Goal: Information Seeking & Learning: Learn about a topic

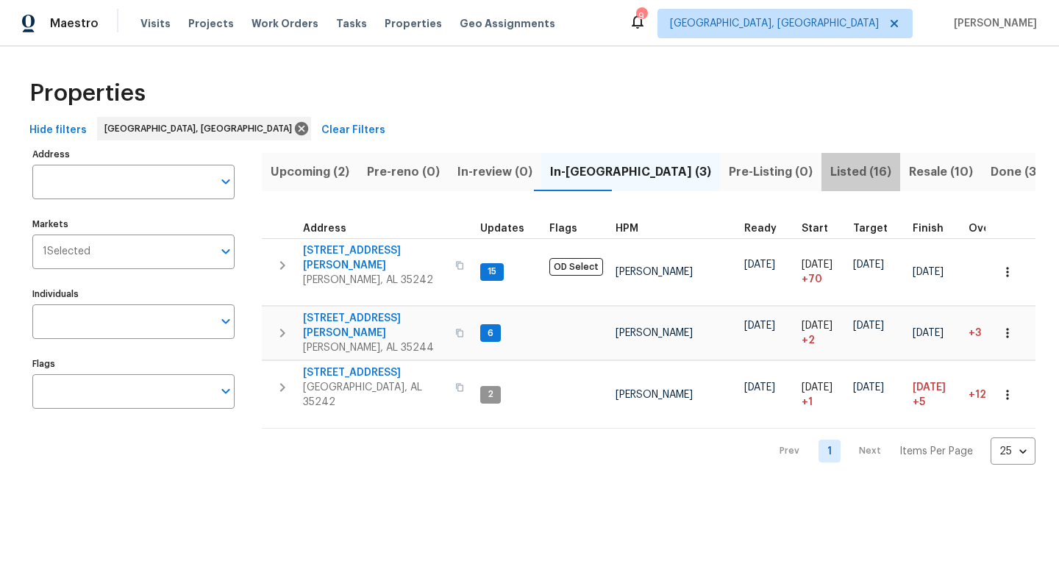
click at [830, 174] on span "Listed (16)" at bounding box center [860, 172] width 61 height 21
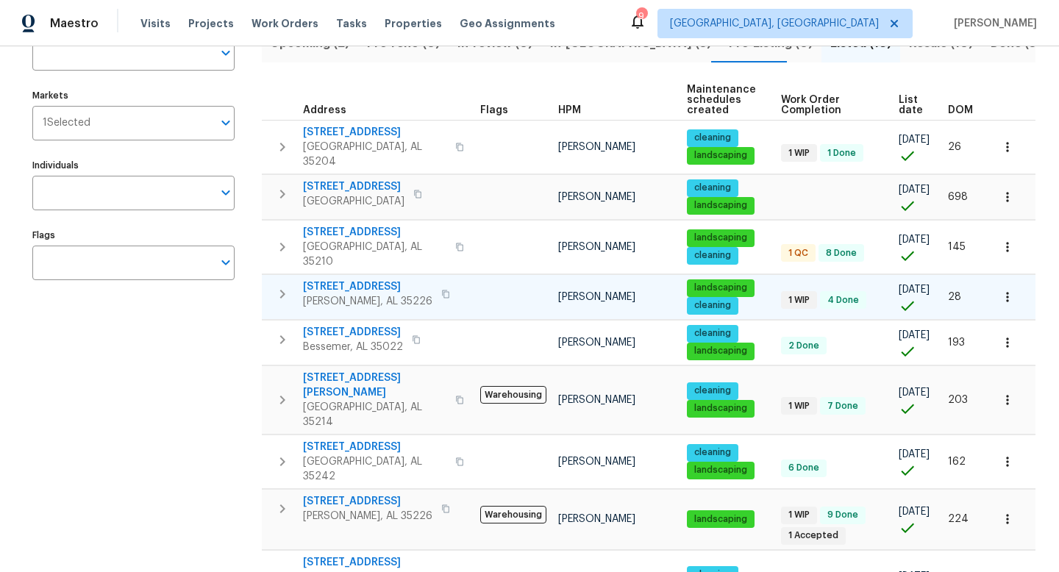
scroll to position [148, 0]
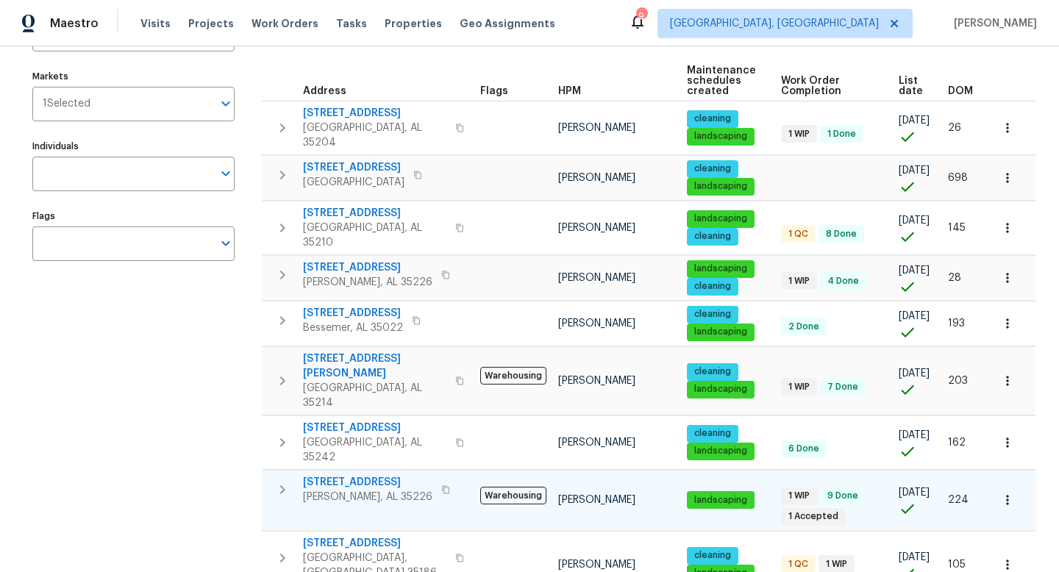
click at [349, 475] on span "[STREET_ADDRESS]" at bounding box center [367, 482] width 129 height 15
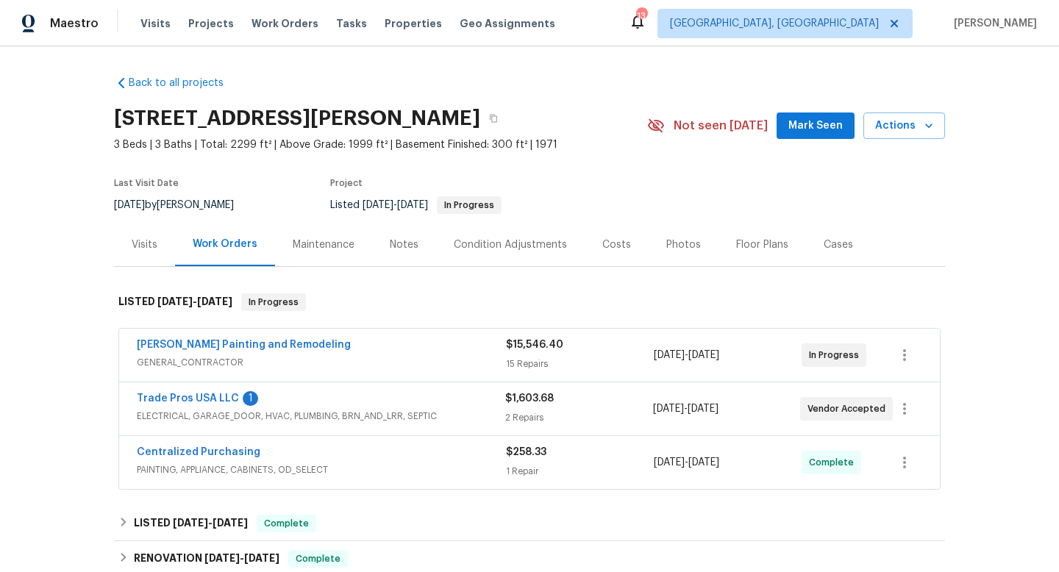
click at [748, 243] on div "Floor Plans" at bounding box center [762, 245] width 52 height 15
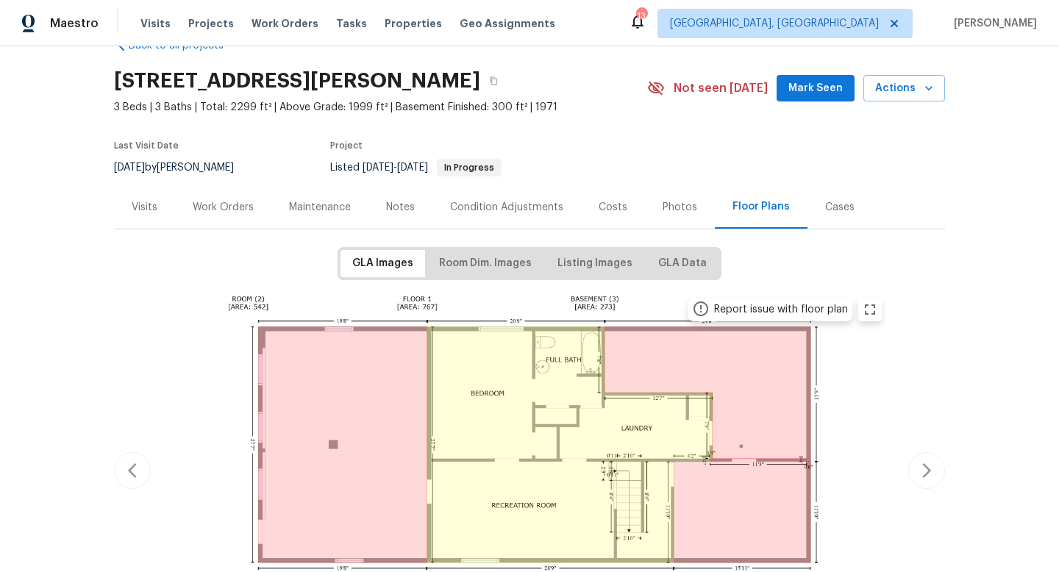
scroll to position [49, 0]
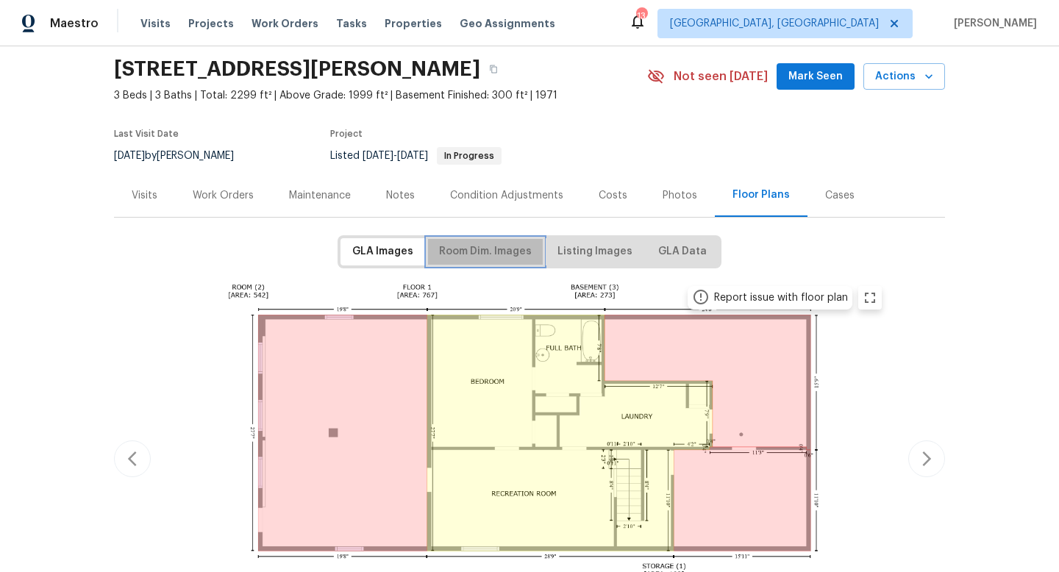
click at [496, 252] on span "Room Dim. Images" at bounding box center [485, 252] width 93 height 18
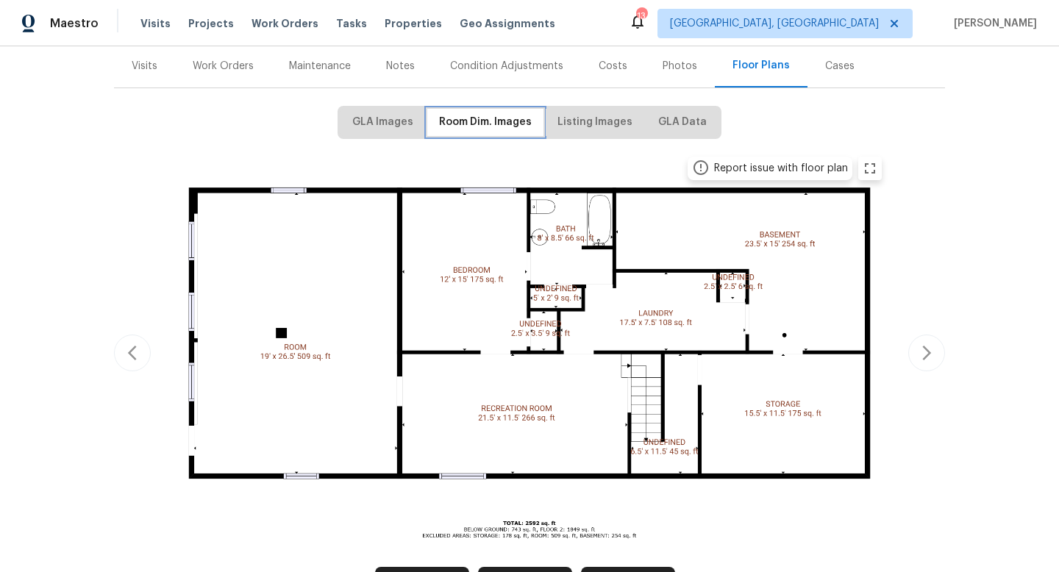
scroll to position [227, 0]
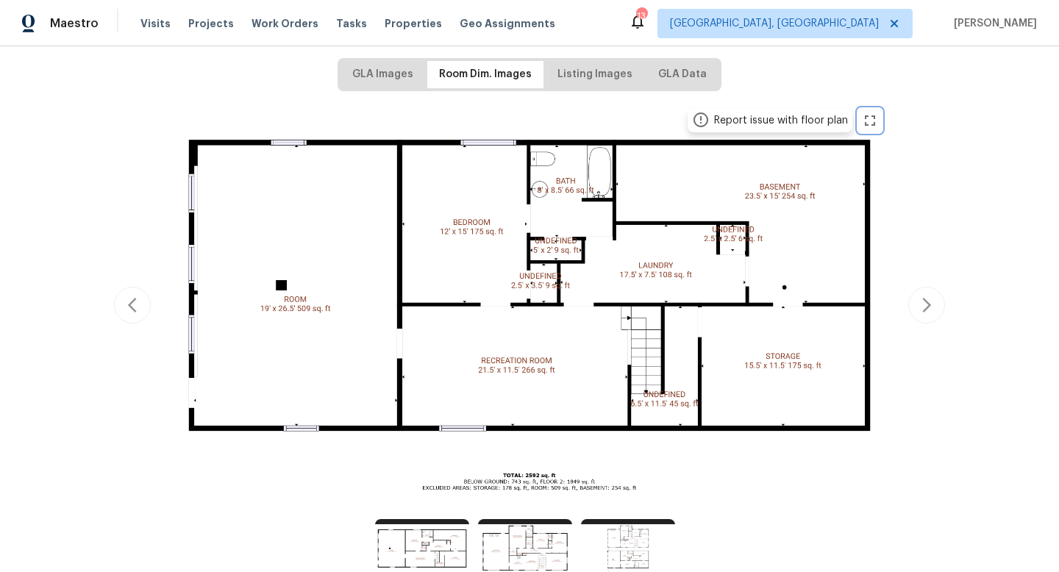
click at [870, 127] on icon "zoom in" at bounding box center [870, 121] width 18 height 18
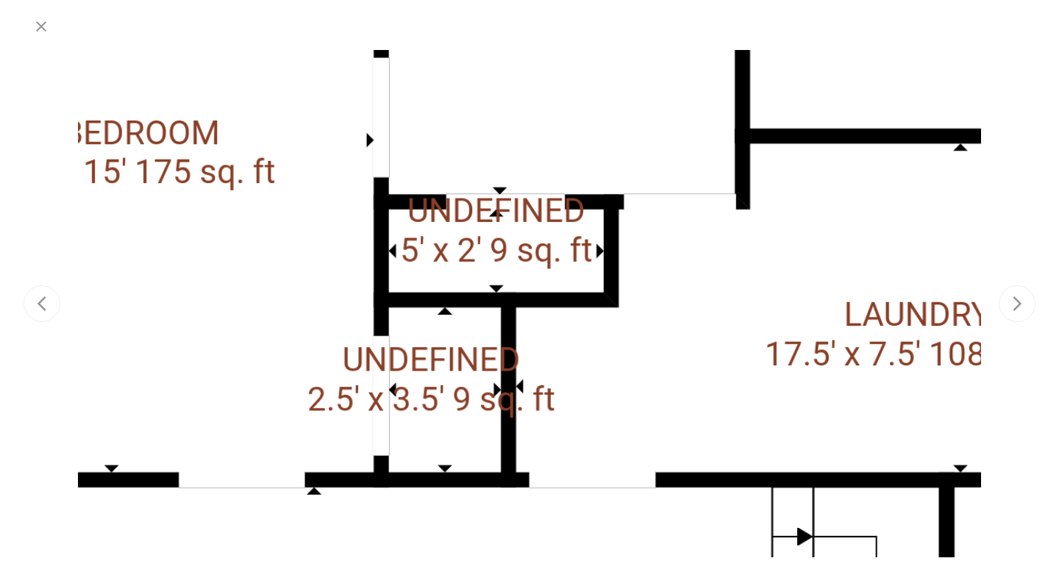
click at [602, 228] on div at bounding box center [385, 473] width 3044 height 1712
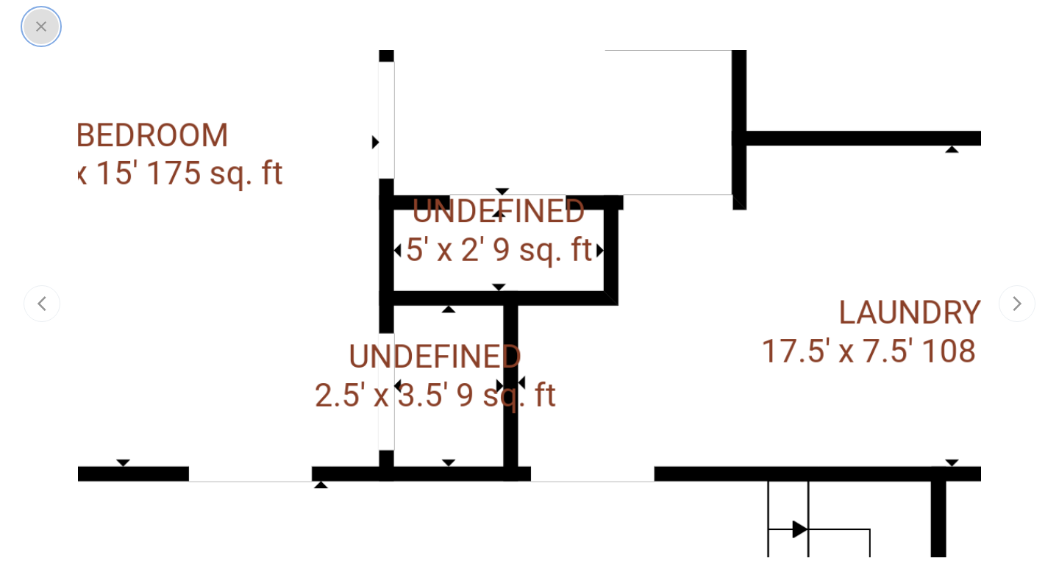
click at [37, 20] on icon "button" at bounding box center [41, 27] width 18 height 18
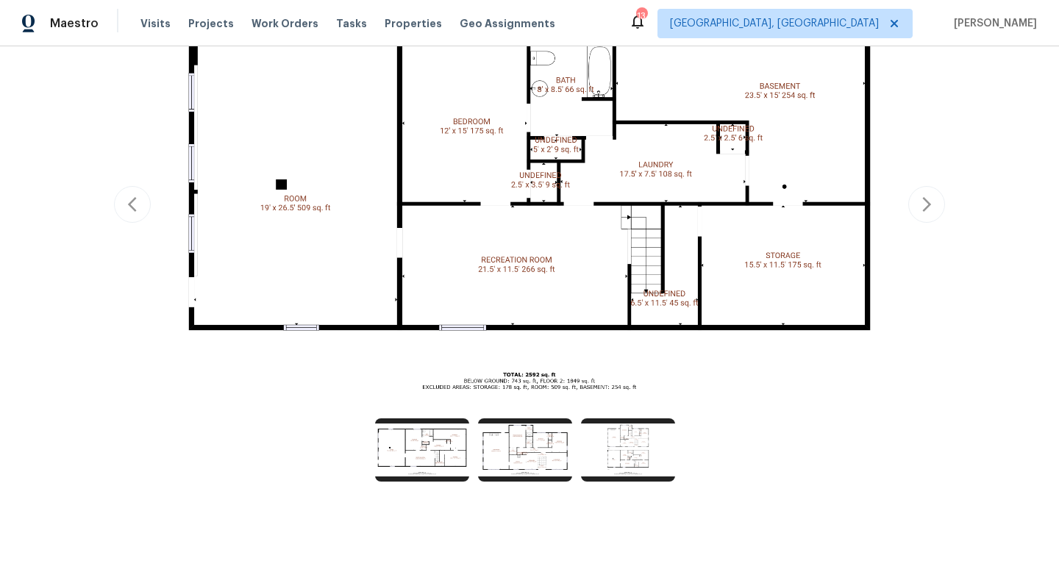
scroll to position [332, 0]
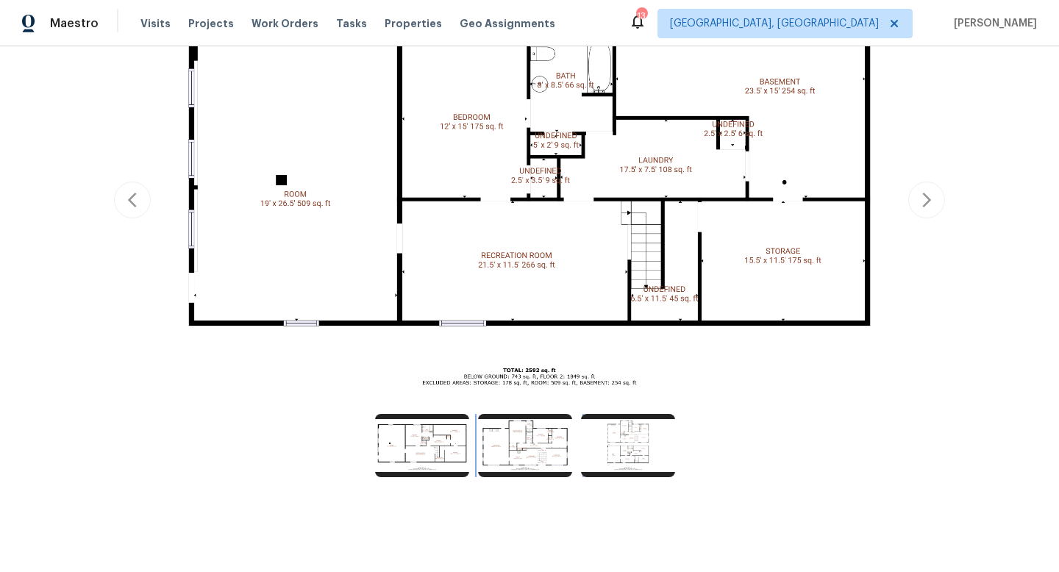
click at [538, 449] on img at bounding box center [525, 445] width 94 height 63
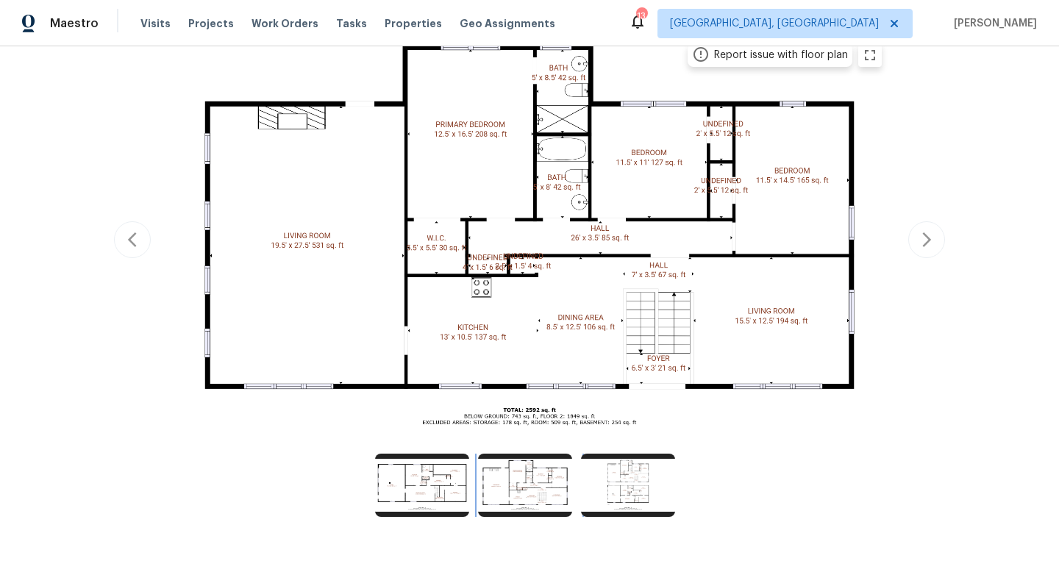
scroll to position [275, 0]
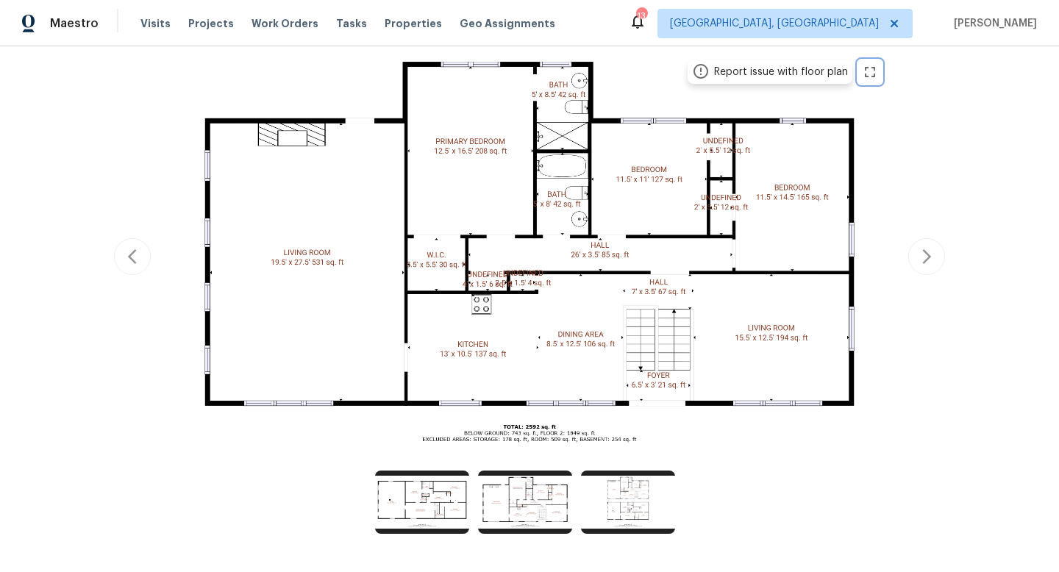
click at [873, 71] on icon "zoom in" at bounding box center [870, 72] width 18 height 18
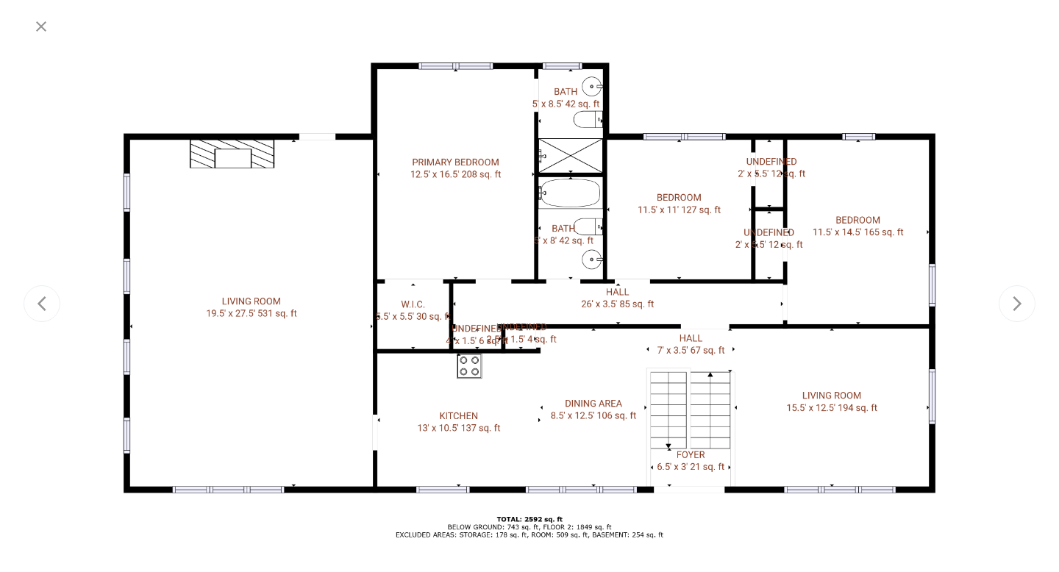
scroll to position [276, 0]
click at [40, 29] on icon "button" at bounding box center [41, 27] width 18 height 18
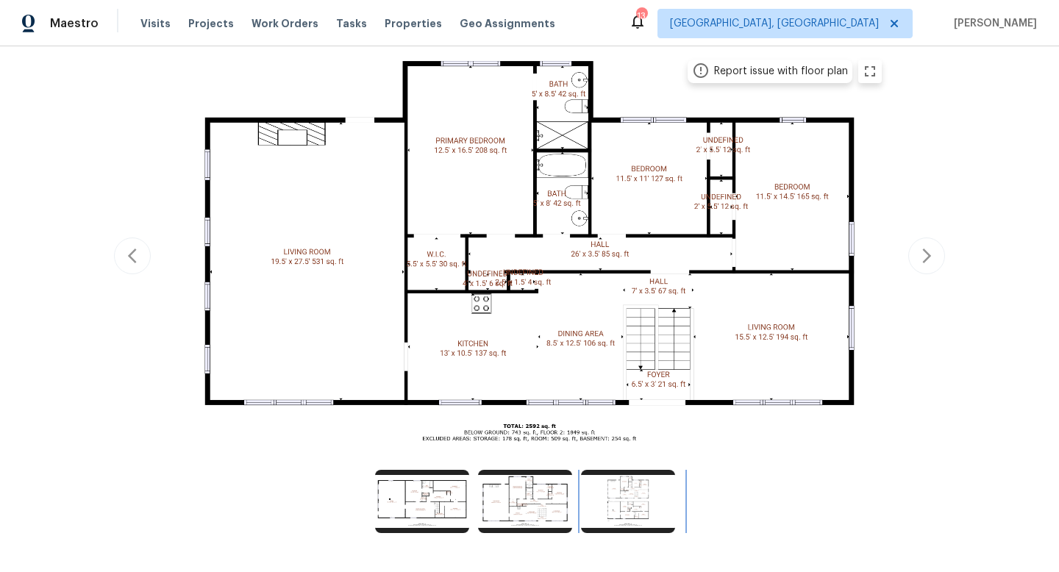
click at [643, 498] on img at bounding box center [628, 501] width 94 height 63
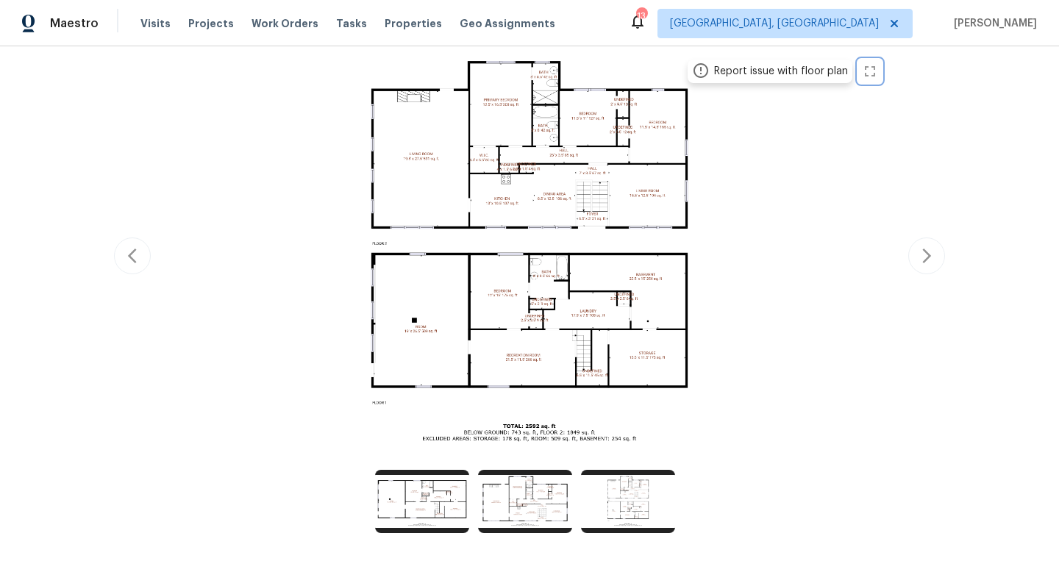
click at [868, 77] on icon "zoom in" at bounding box center [870, 72] width 18 height 18
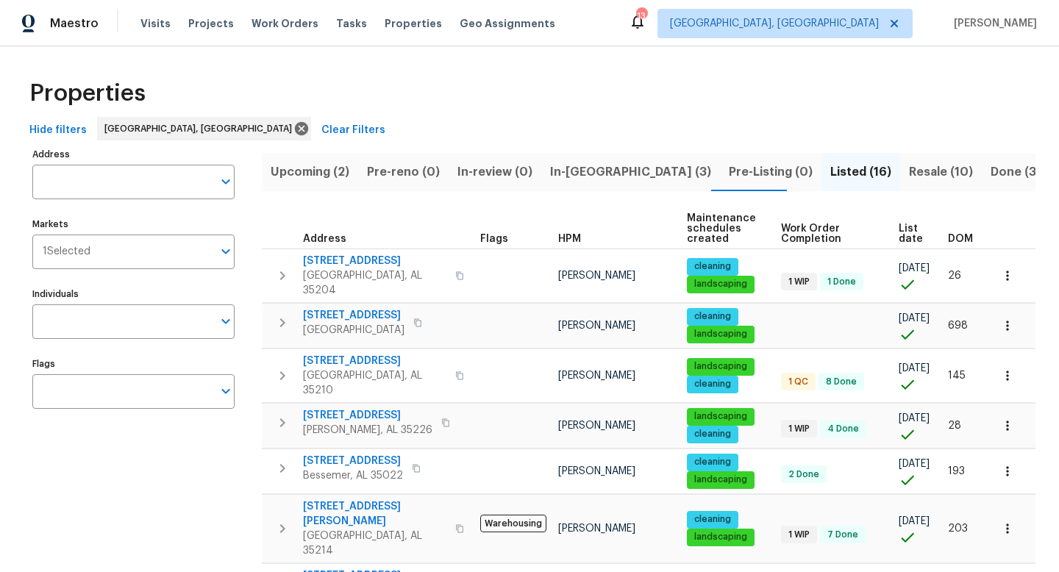
click at [283, 176] on span "Upcoming (2)" at bounding box center [310, 172] width 79 height 21
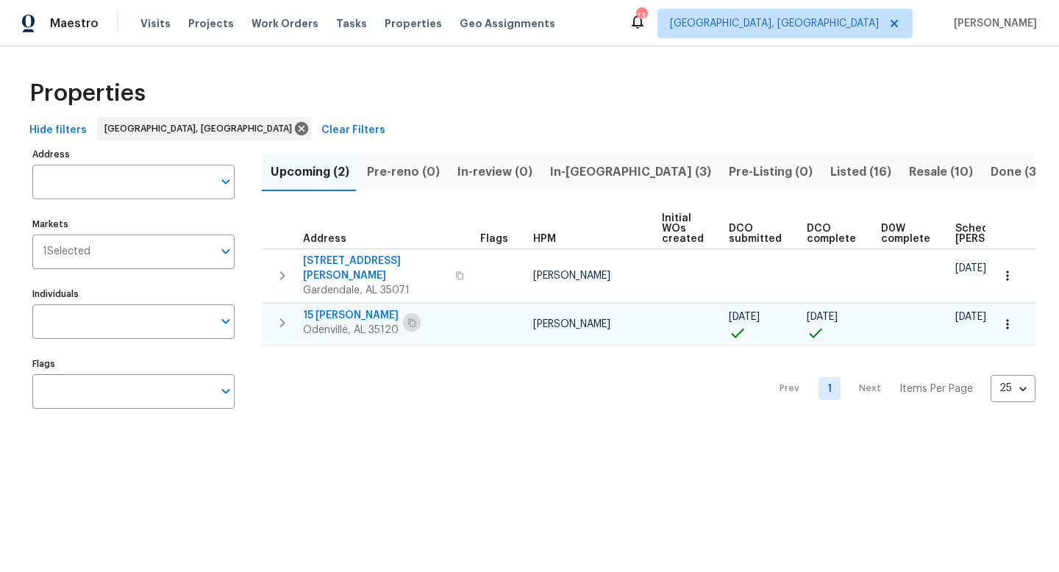
click at [410, 319] on icon "button" at bounding box center [412, 323] width 9 height 9
